Goal: Task Accomplishment & Management: Complete application form

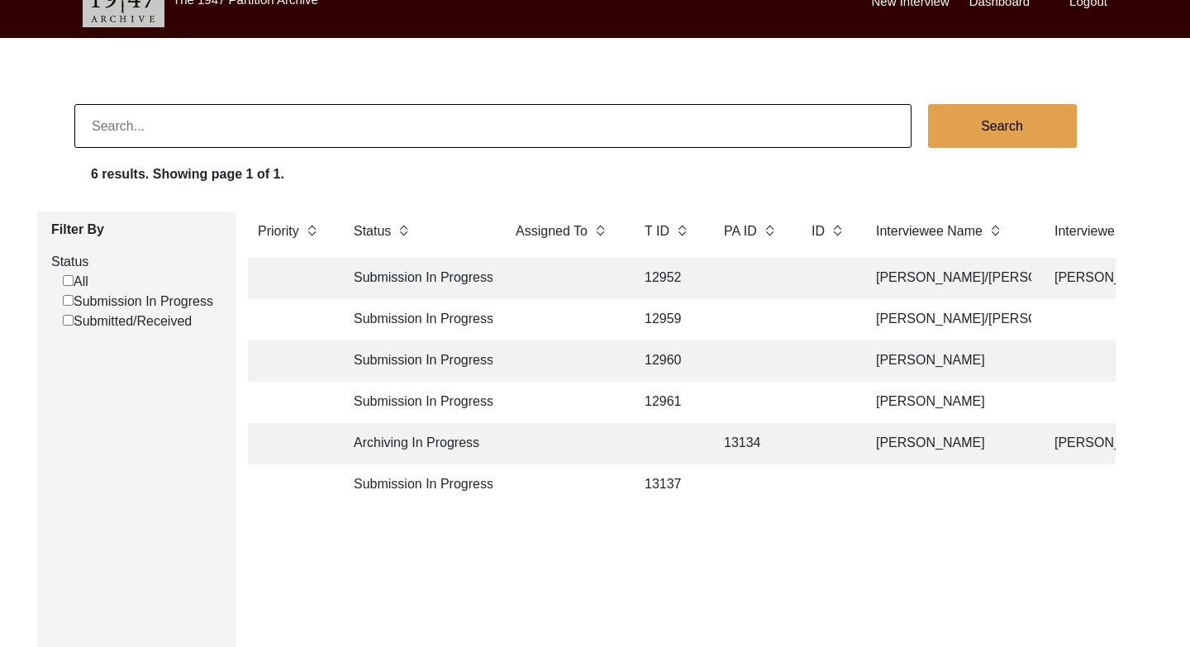
click at [378, 438] on td "Archiving In Progress" at bounding box center [418, 443] width 149 height 41
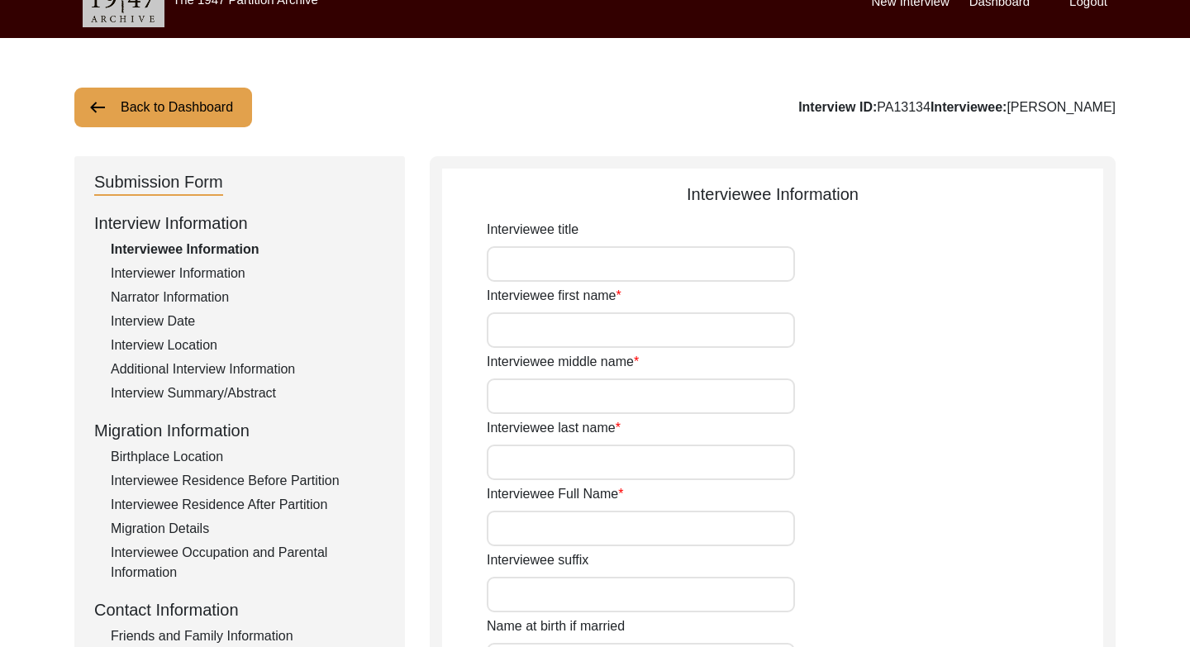
type input "Mrs."
type input "[PERSON_NAME]"
type input "Kaur"
type input "Bhamba"
type input "[PERSON_NAME]"
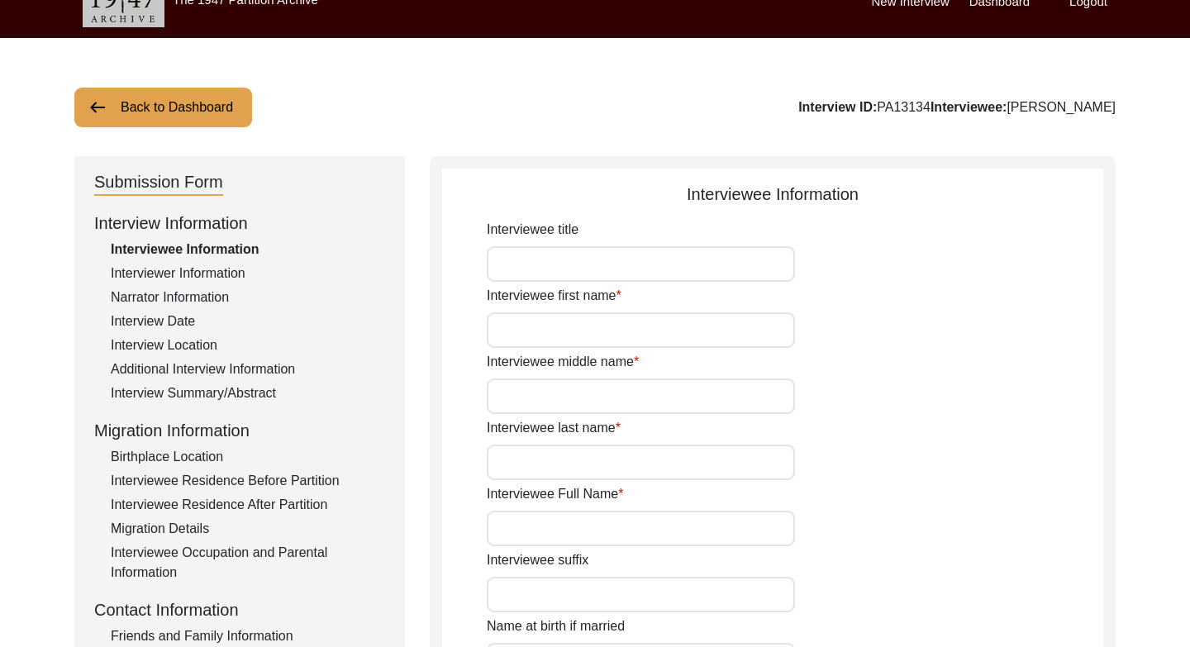
type input "[PERSON_NAME]"
type input "[PERSON_NAME] (raw summary states that the interviewee was of the [PERSON_NAME]…"
type input "[DATE]"
type input "unsure of actual DOB ([DEMOGRAPHIC_DATA] is what's listed formally in papers)."
type input "Deceased"
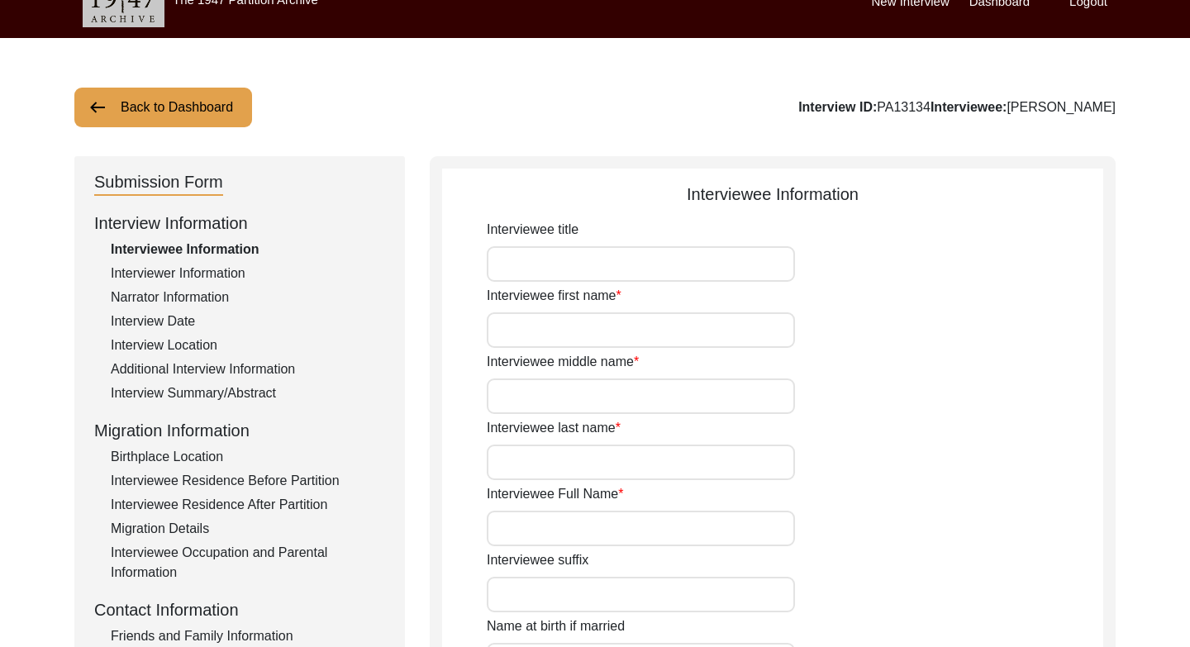
type input "[DEMOGRAPHIC_DATA]"
type input "N/A"
type input "Punjabi"
type input "Majhi"
type input "[DEMOGRAPHIC_DATA]"
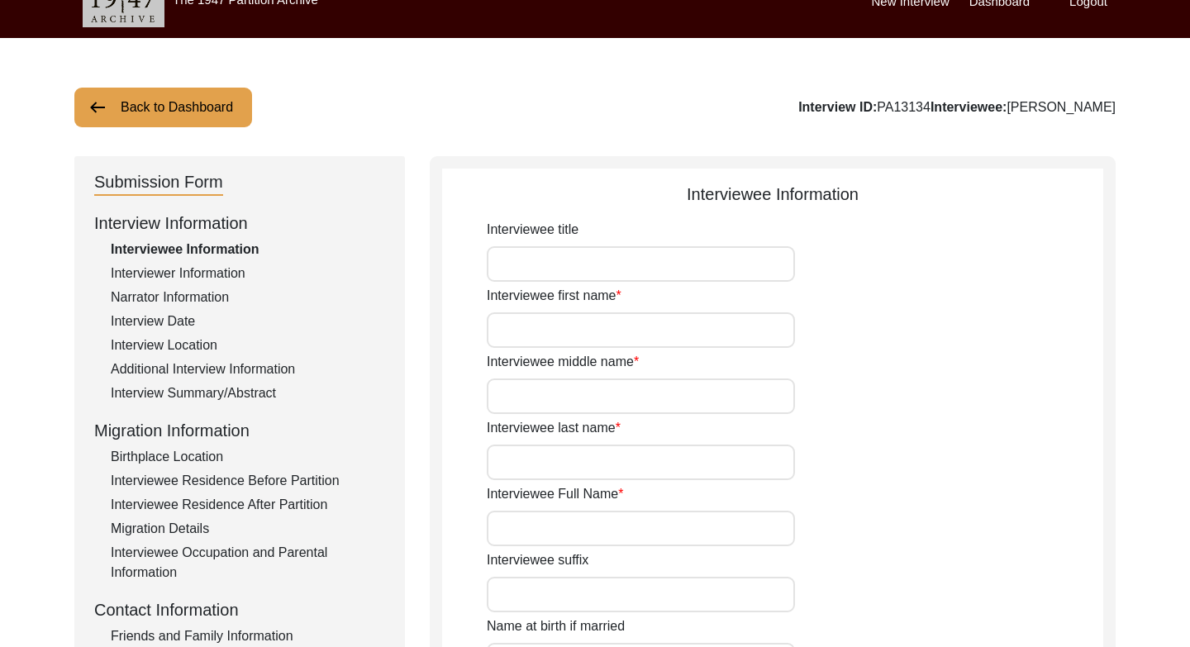
type input "Punjabi"
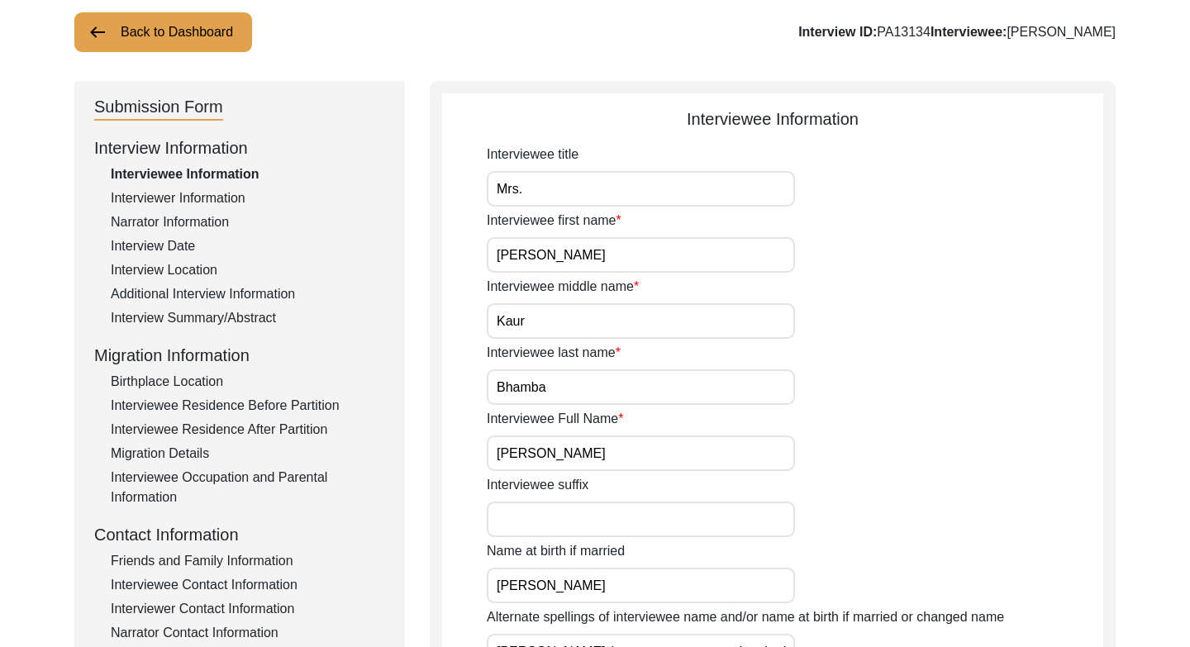
scroll to position [101, 0]
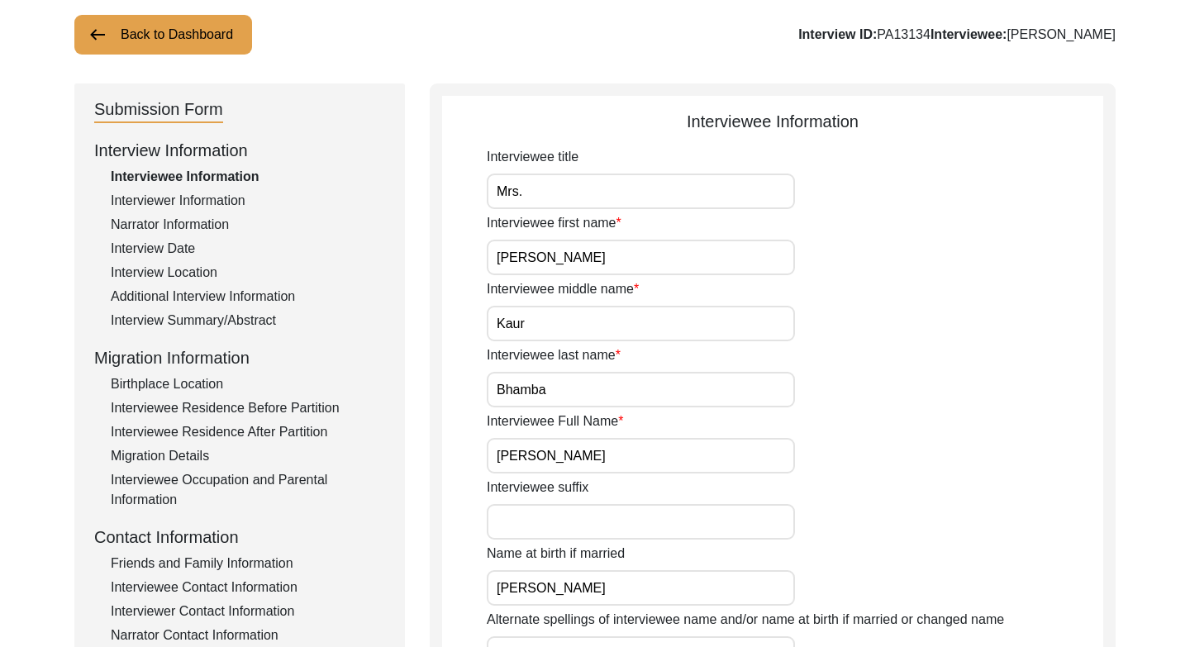
click at [188, 196] on div "Interviewer Information" at bounding box center [248, 201] width 274 height 20
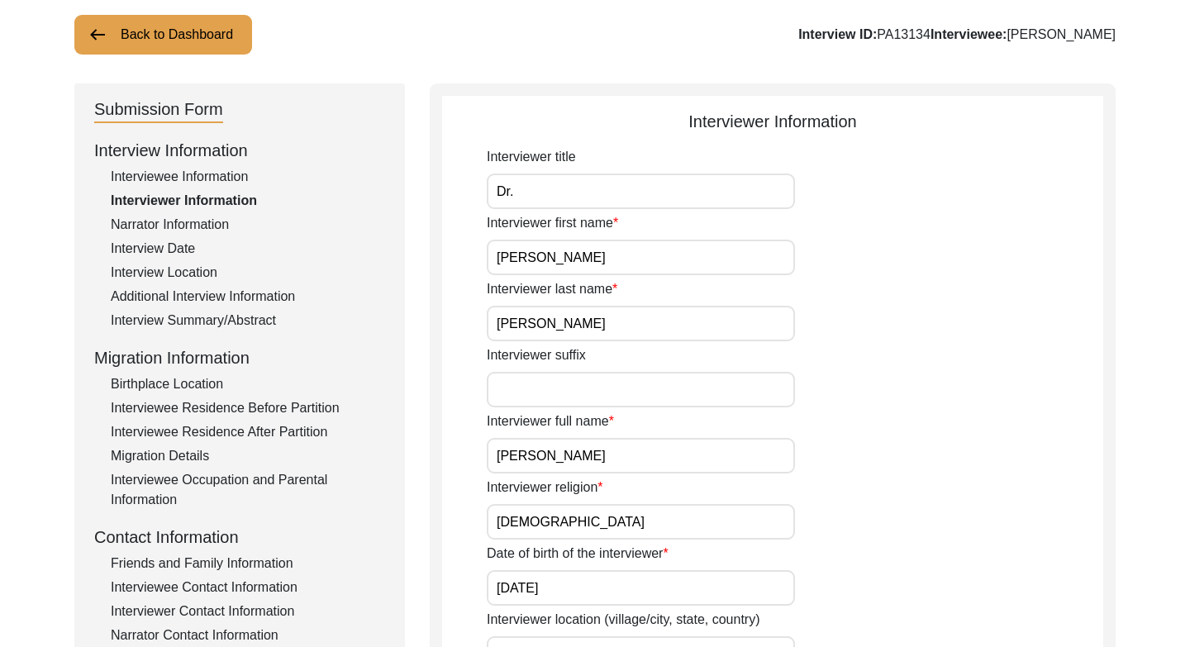
click at [197, 222] on div "Narrator Information" at bounding box center [248, 225] width 274 height 20
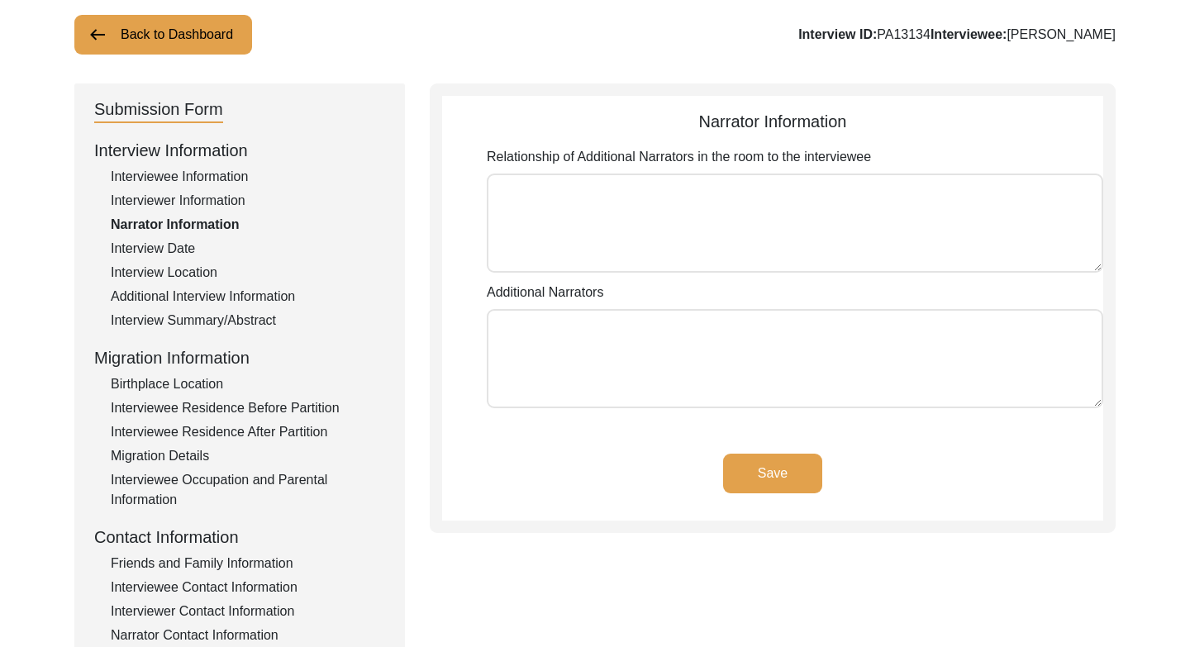
type textarea "N/A"
click at [192, 247] on div "Interview Date" at bounding box center [248, 249] width 274 height 20
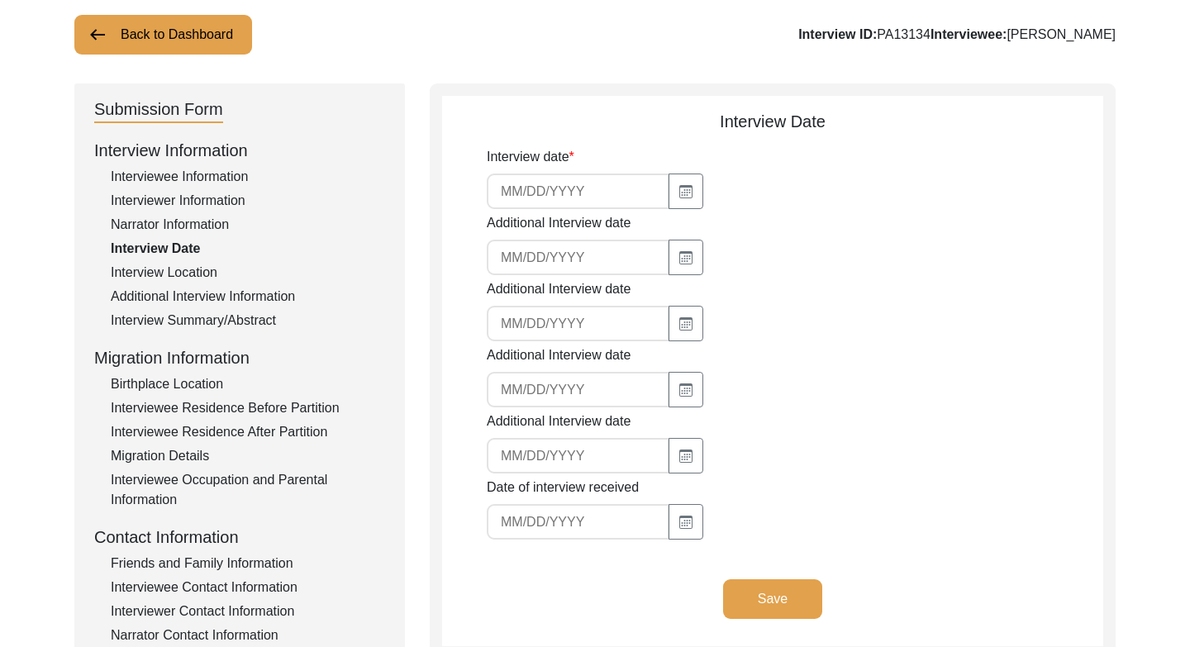
type input "[DATE]"
click at [194, 268] on div "Interview Location" at bounding box center [248, 273] width 274 height 20
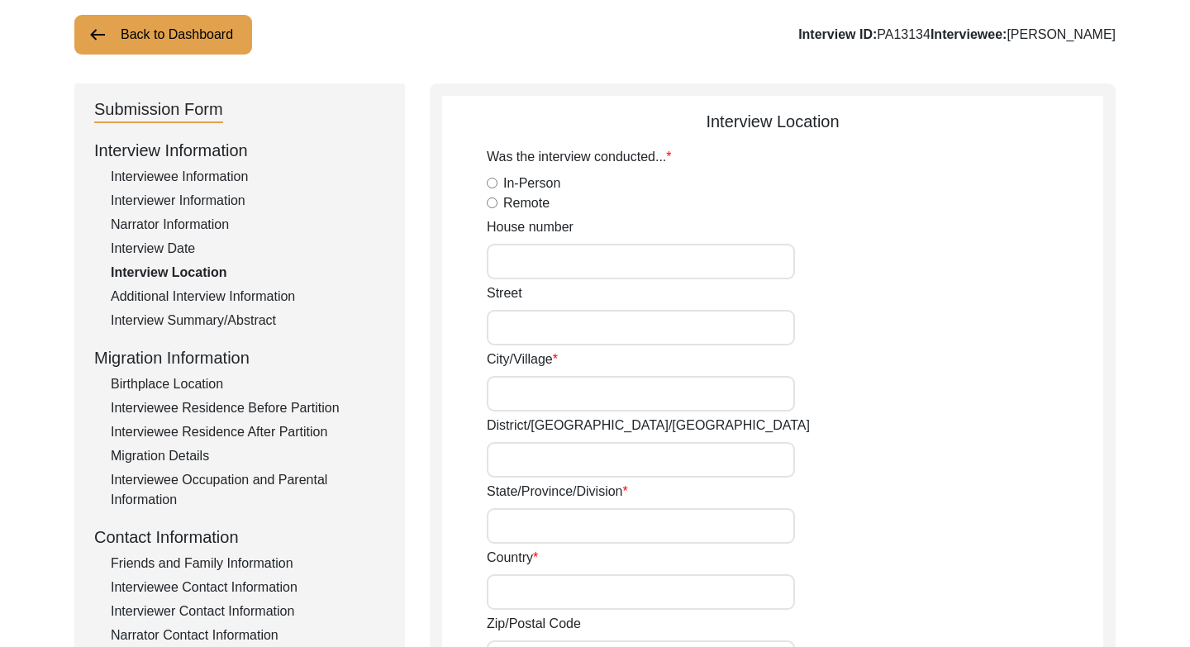
radio input "true"
type input "[GEOGRAPHIC_DATA]"
type input "[US_STATE]"
type input "[GEOGRAPHIC_DATA]"
type input "95746"
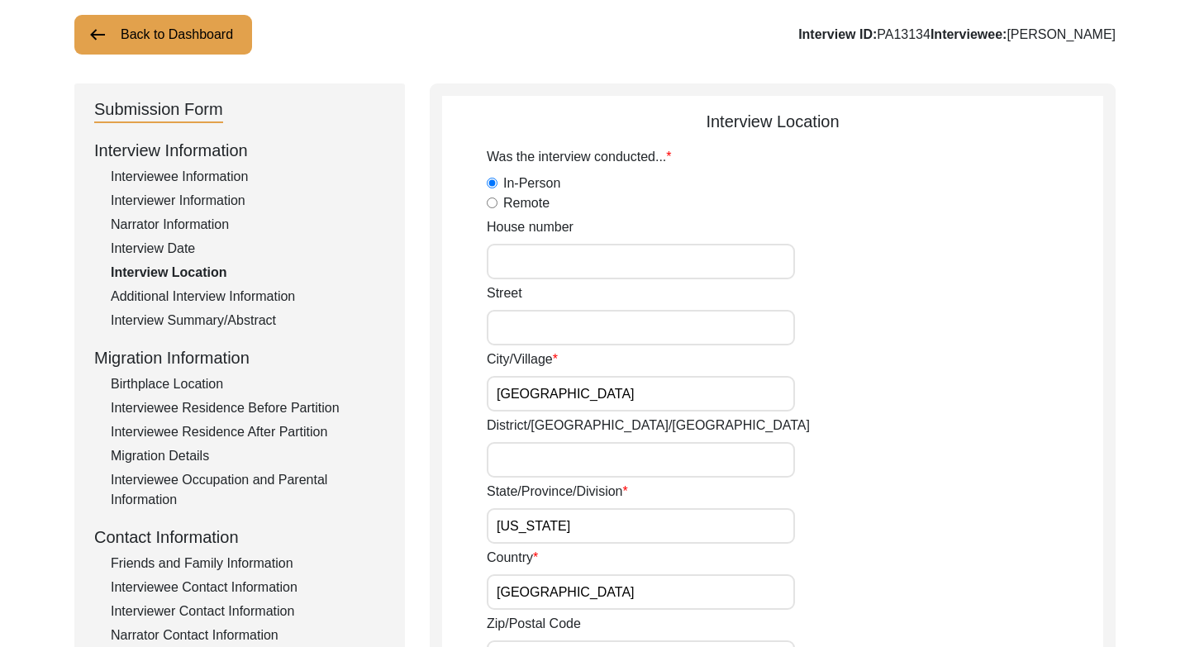
type input "[GEOGRAPHIC_DATA], [US_STATE], [GEOGRAPHIC_DATA]"
type input "38.7632"
type input "121.1638"
click at [183, 298] on div "Additional Interview Information" at bounding box center [248, 297] width 274 height 20
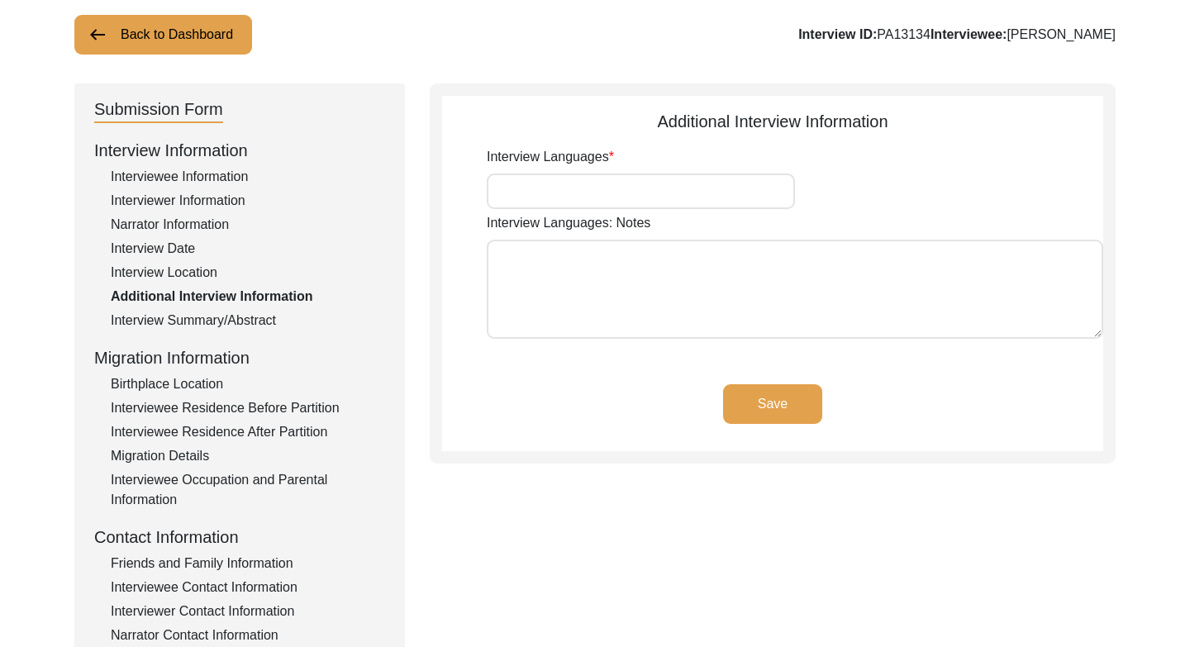
type input "English, Punjabi"
type textarea "The main information in video is in English. Some input from people during my t…"
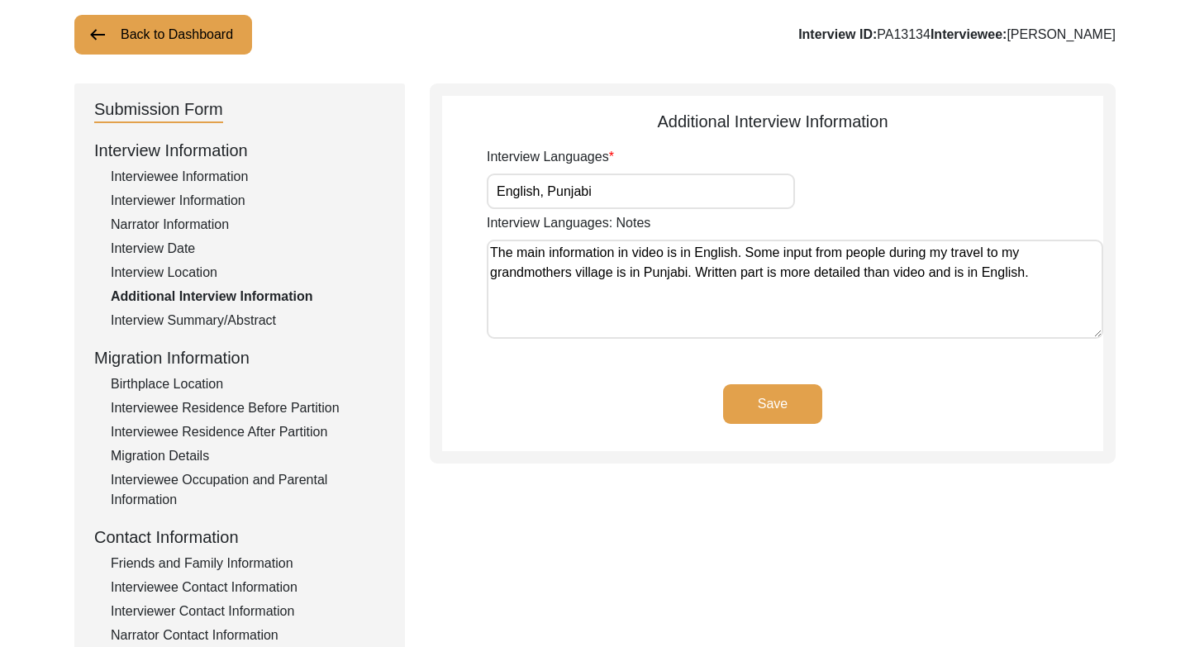
click at [190, 311] on div "Interview Summary/Abstract" at bounding box center [248, 321] width 274 height 20
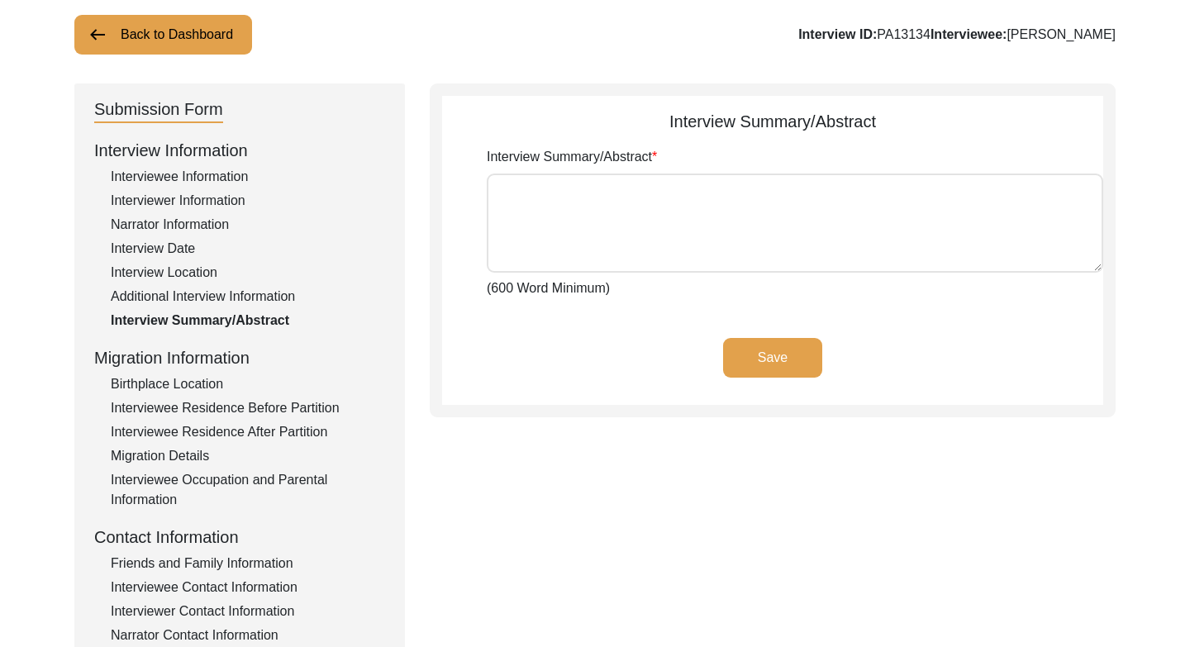
click at [173, 288] on div "Additional Interview Information" at bounding box center [248, 297] width 274 height 20
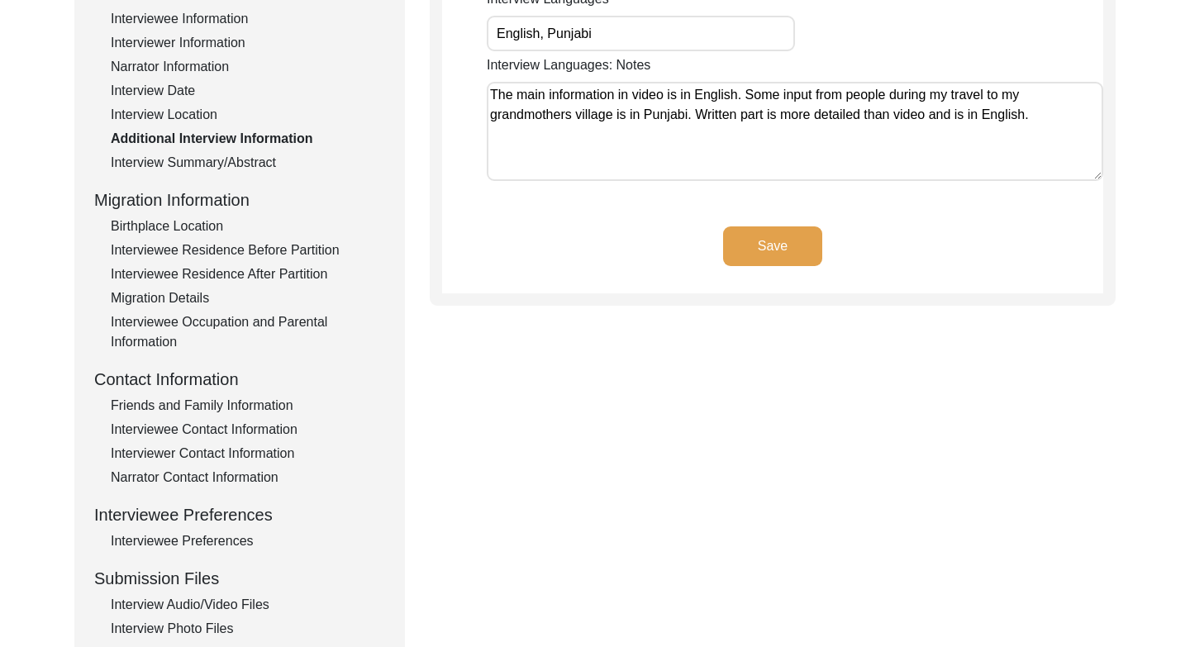
scroll to position [548, 0]
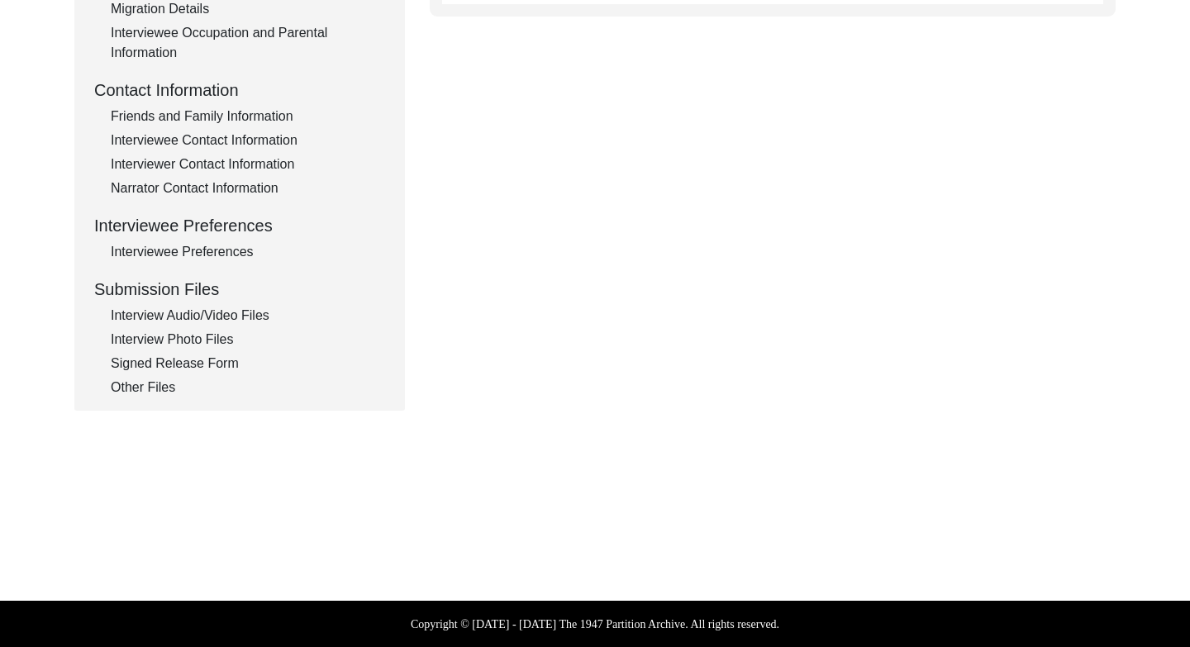
click at [222, 314] on div "Interview Audio/Video Files" at bounding box center [248, 316] width 274 height 20
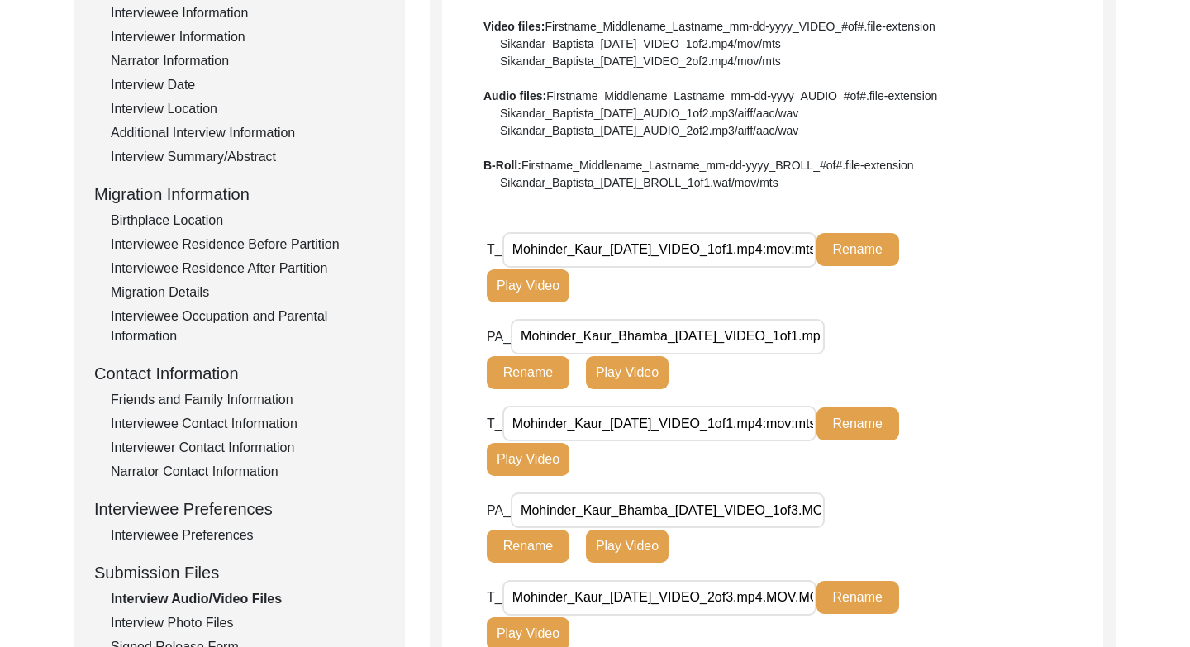
scroll to position [264, 0]
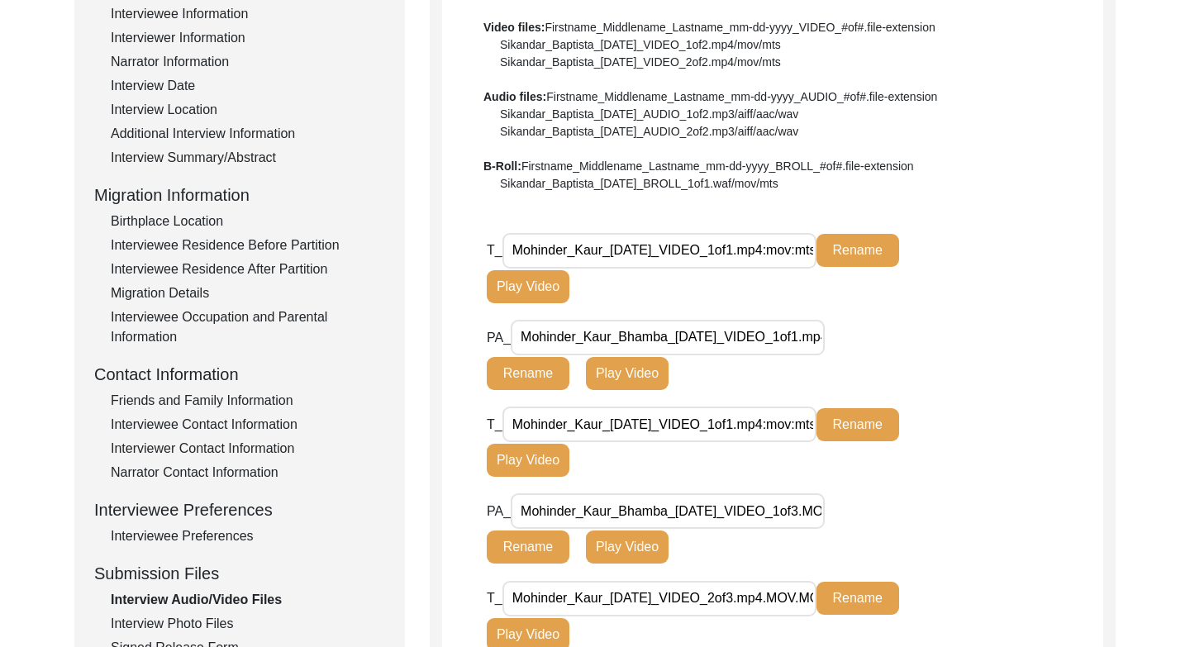
click at [547, 285] on button "Play Video" at bounding box center [528, 286] width 83 height 33
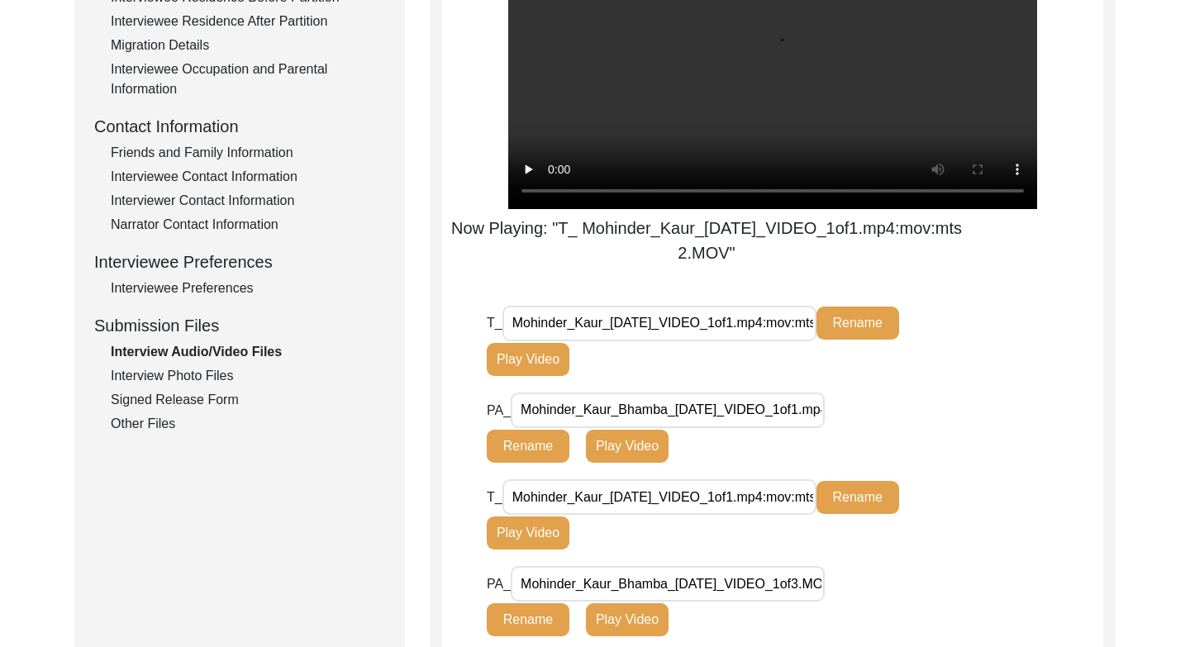
scroll to position [517, 0]
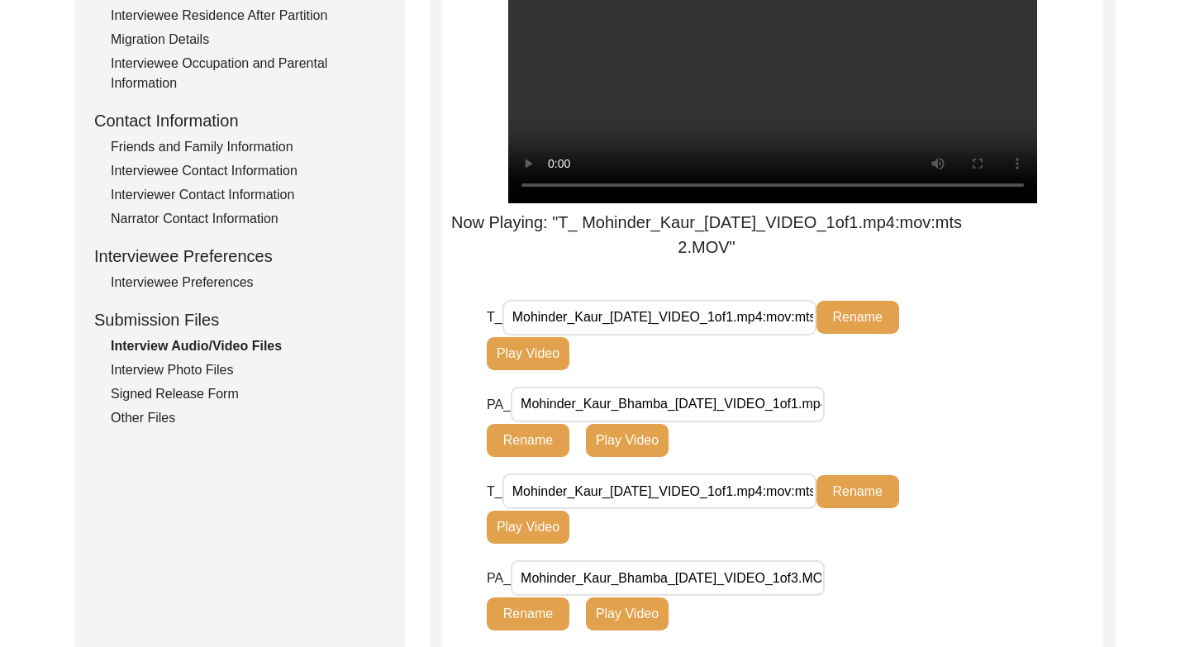
click at [606, 436] on button "Play Video" at bounding box center [627, 440] width 83 height 33
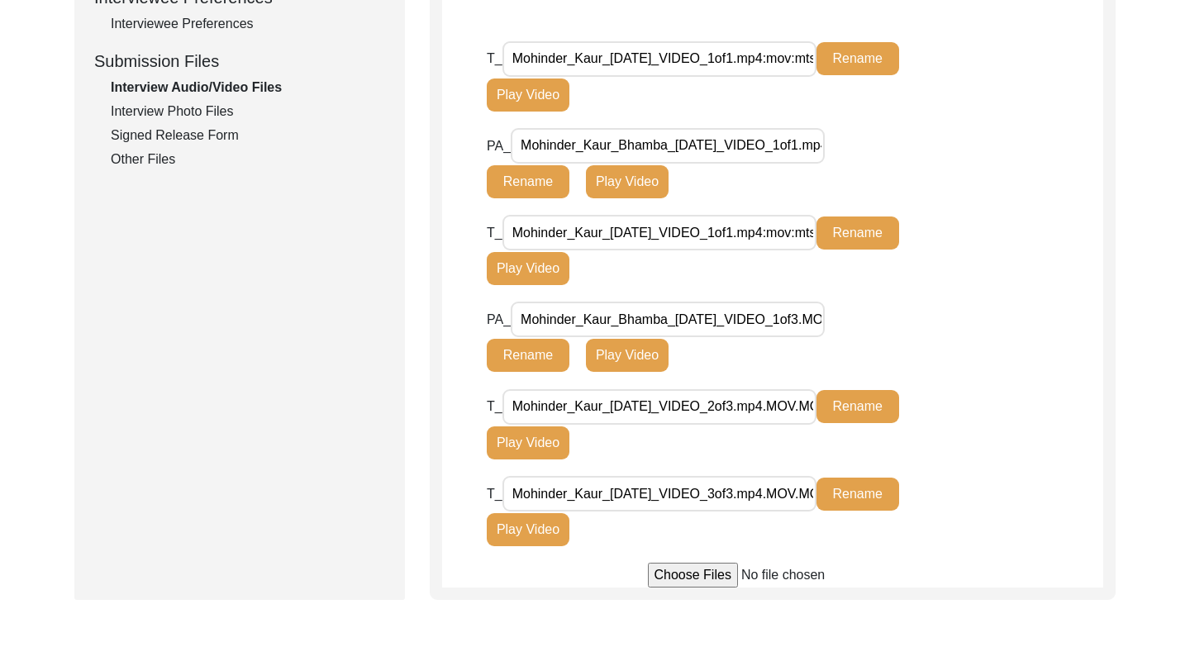
scroll to position [775, 0]
click at [542, 530] on button "Play Video" at bounding box center [528, 530] width 83 height 33
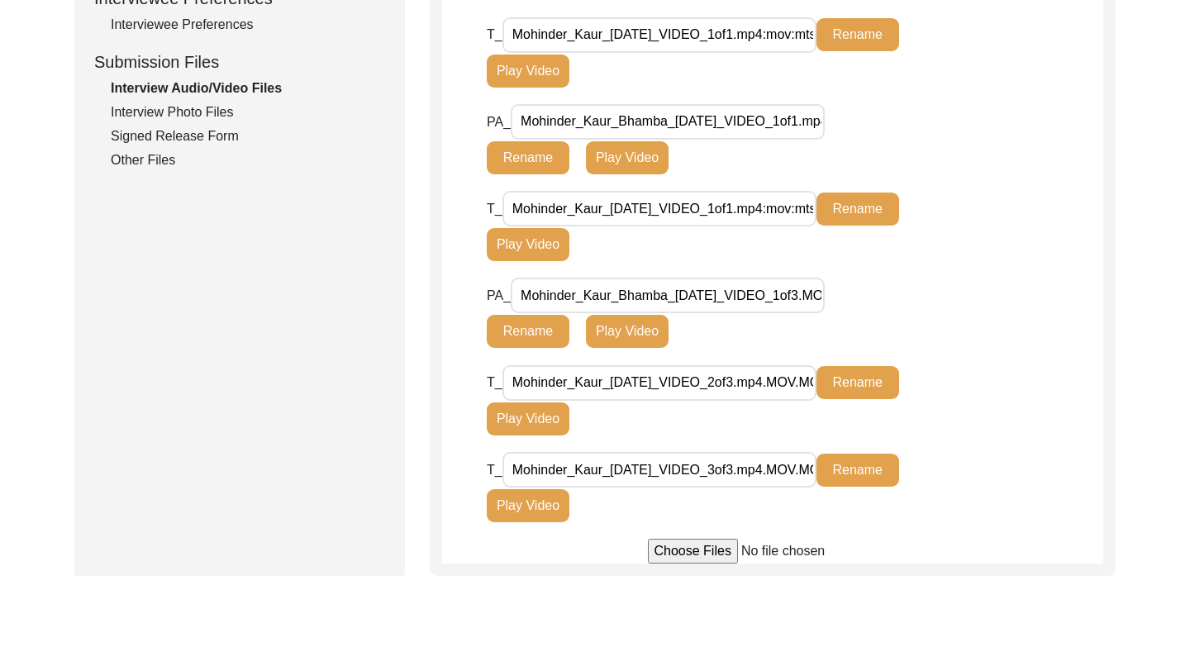
click at [524, 522] on button "Play Video" at bounding box center [528, 505] width 83 height 33
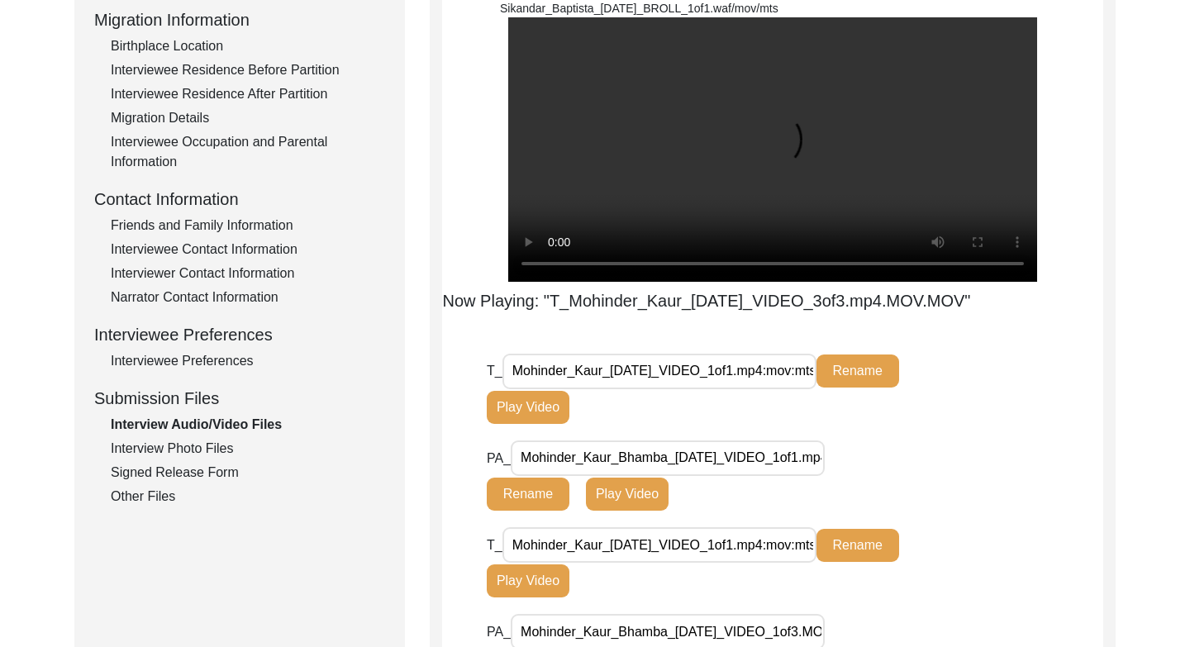
scroll to position [435, 0]
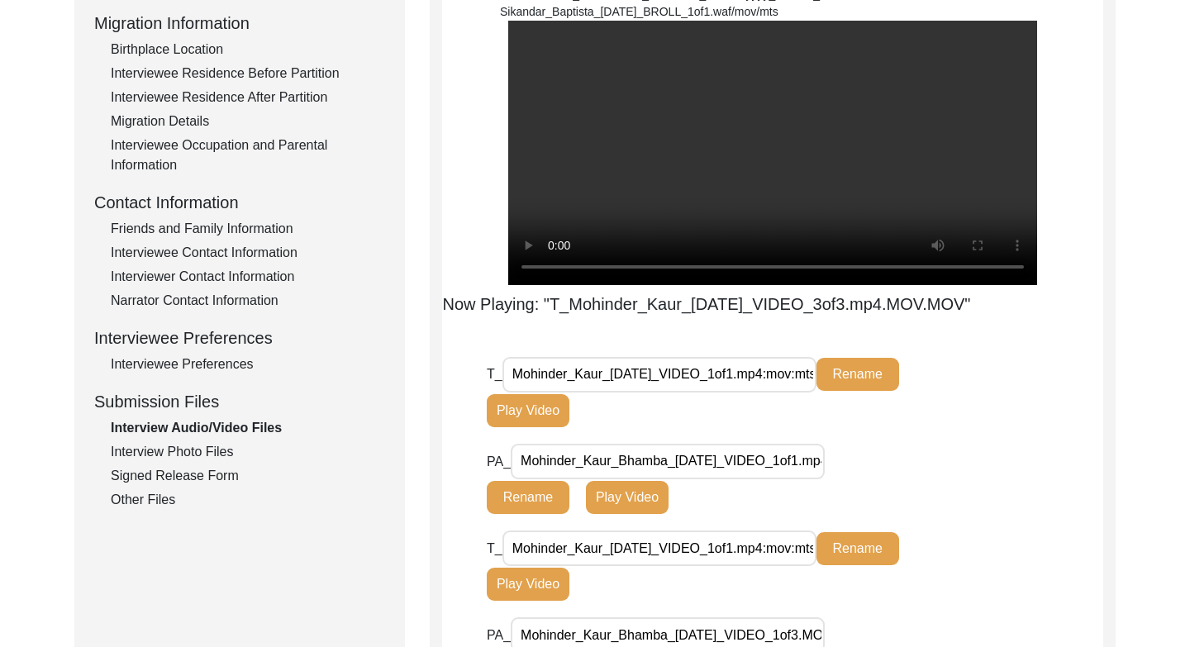
click at [207, 447] on div "Interview Photo Files" at bounding box center [248, 452] width 274 height 20
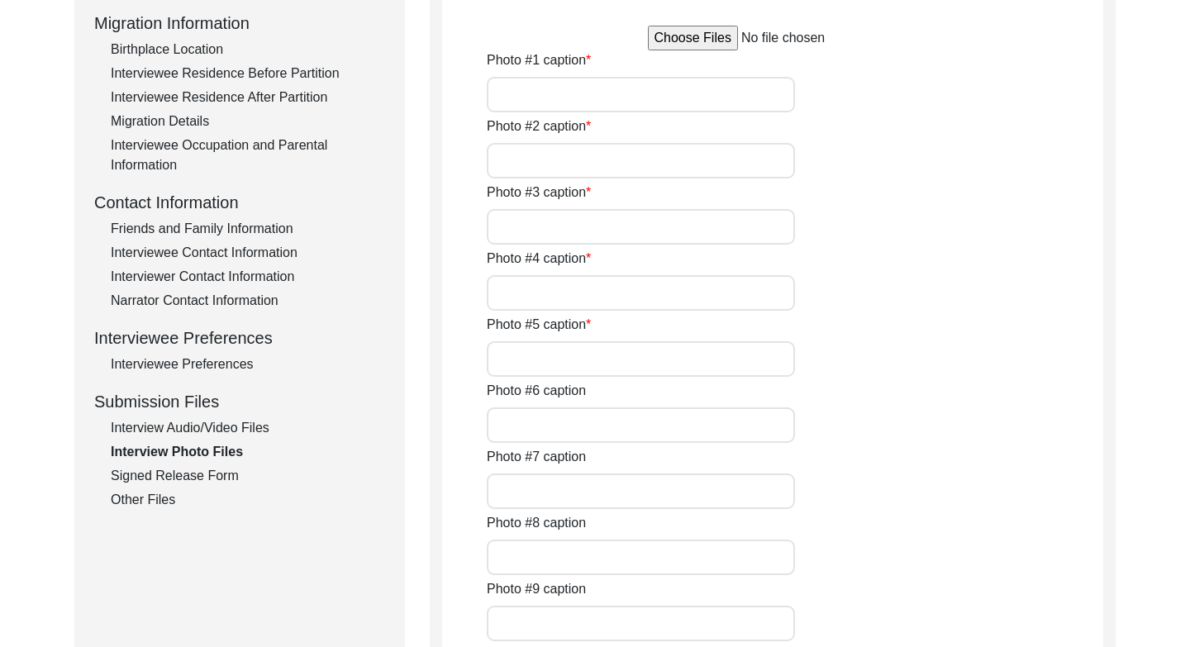
type input "Kapur [PERSON_NAME] [PERSON_NAME], father of [PERSON_NAME]. This picture of you…"
type input "Family tree of the Manawala family. Originally from [GEOGRAPHIC_DATA] in [GEOGR…"
type input "Family tree of [PERSON_NAME] family from [PERSON_NAME] [PERSON_NAME] book Chief…"
type input "[PERSON_NAME]"
type input "Upper floor of my maternal grandmothers childhood home visited by me in [DATE]"
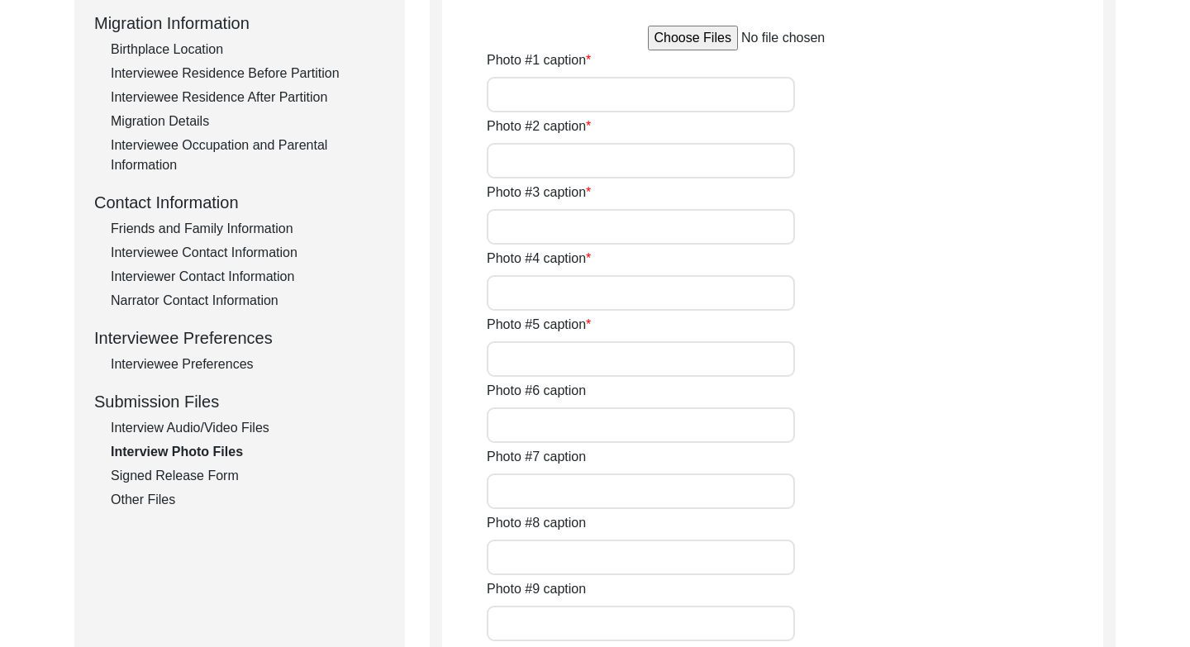
type input "Location and ruins of brick guesthouse and [PERSON_NAME] built by my maternal g…"
type input "Upper floor of my maternal grandmother's childhood home in [GEOGRAPHIC_DATA] th…"
type input "My maternal grandmothers ancestral home in [GEOGRAPHIC_DATA], Near [GEOGRAPHIC_…"
type input "Remaining building of my maternal grandmothers childhood home in [DATE] that lo…"
type input "Upper floor of my maternal grandmothers childhood home that she talked about ov…"
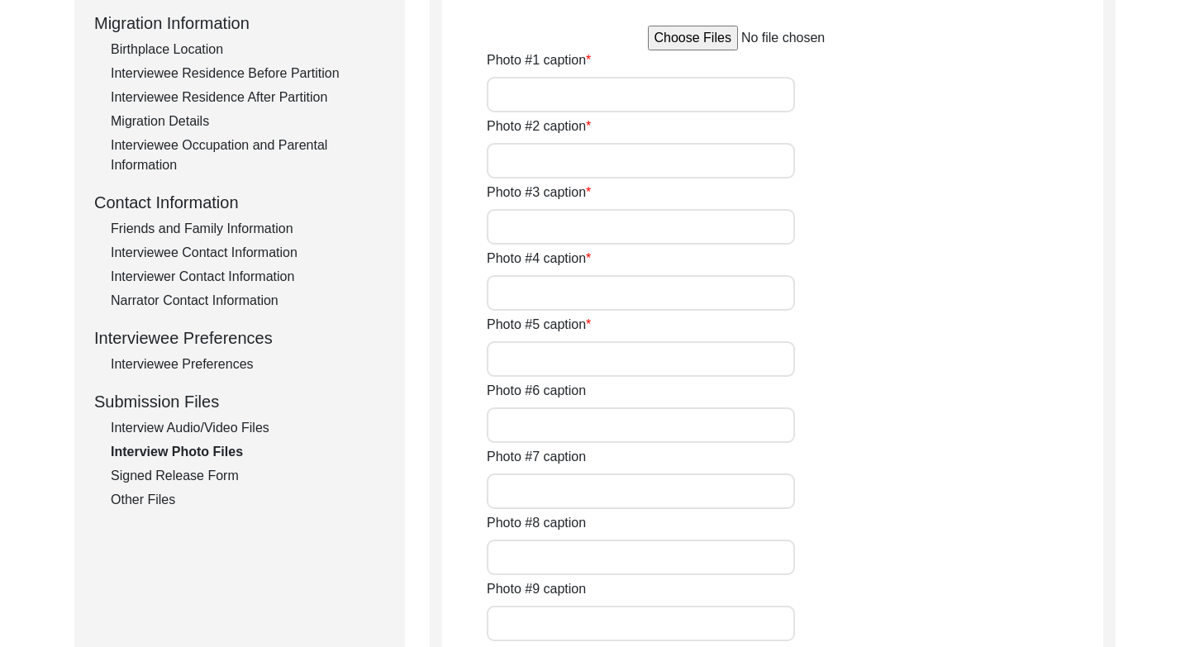
type input "Remaining building of my maternal grandmothers childhood home in [DATE] that lo…"
type input "Location and ruins of brick guesthouse and [PERSON_NAME] built by my maternal g…"
type textarea "Photo captions #1 Kapur [PERSON_NAME] [PERSON_NAME], father of [PERSON_NAME]. T…"
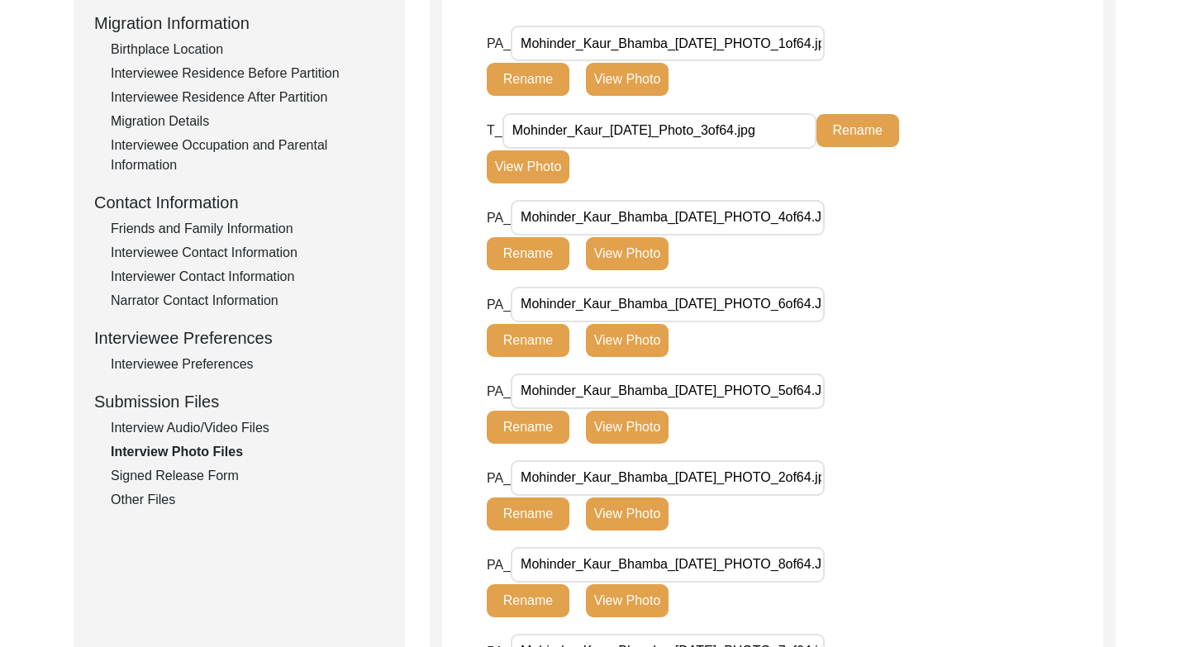
click at [629, 77] on button "View Photo" at bounding box center [627, 79] width 83 height 33
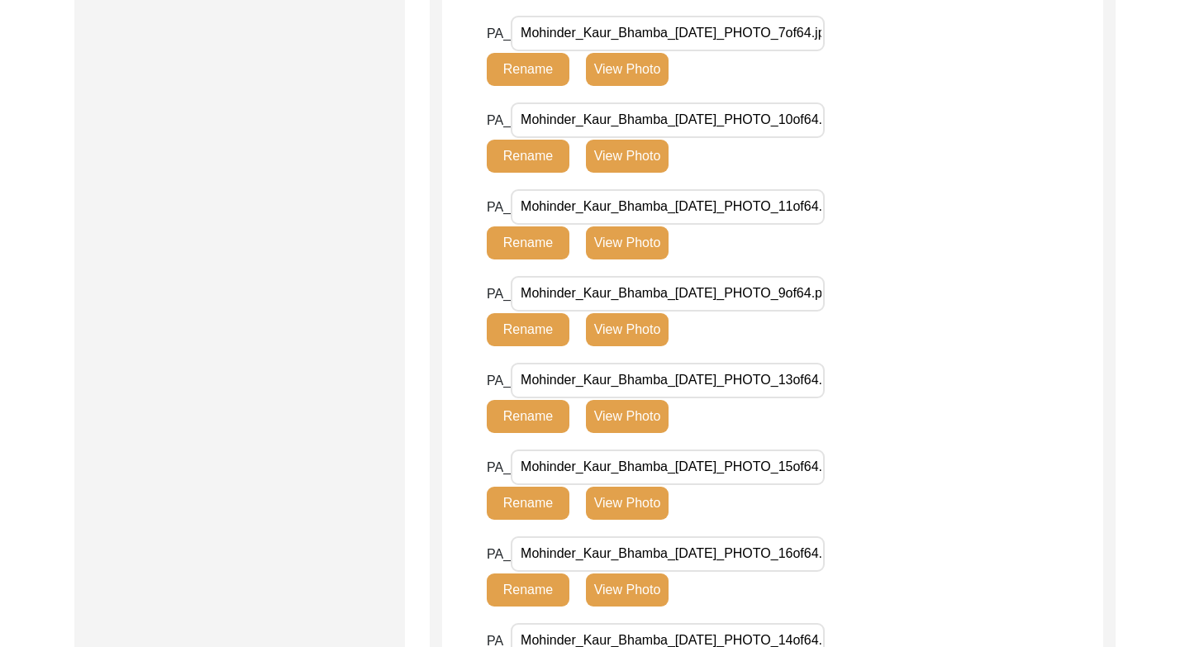
scroll to position [1106, 0]
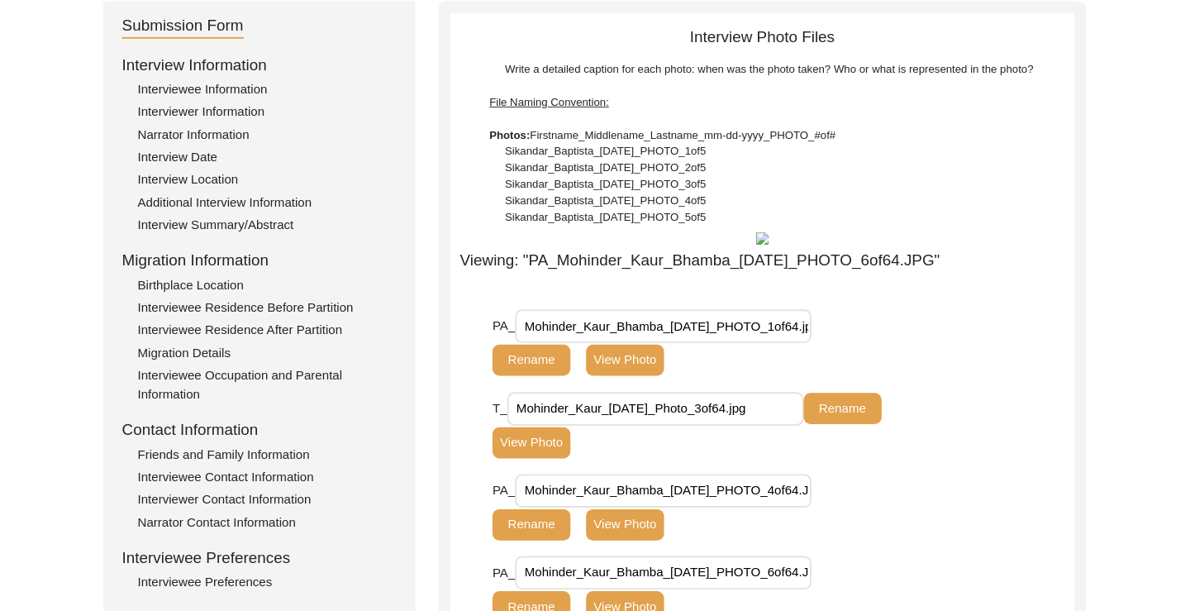
scroll to position [181, 0]
